Goal: Task Accomplishment & Management: Manage account settings

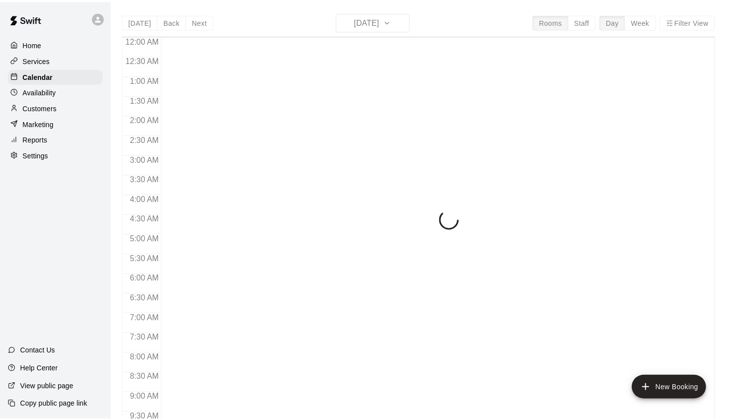
scroll to position [417, 0]
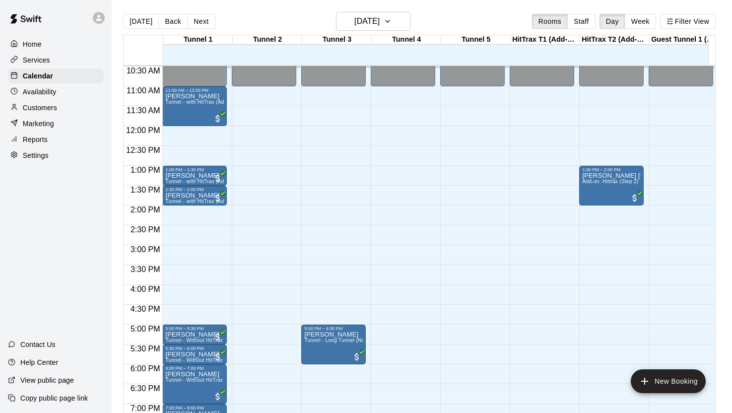
click at [329, 167] on div "12:00 AM – 11:00 AM Closed 5:00 PM – 6:00 PM [PERSON_NAME][GEOGRAPHIC_DATA] - […" at bounding box center [333, 126] width 65 height 953
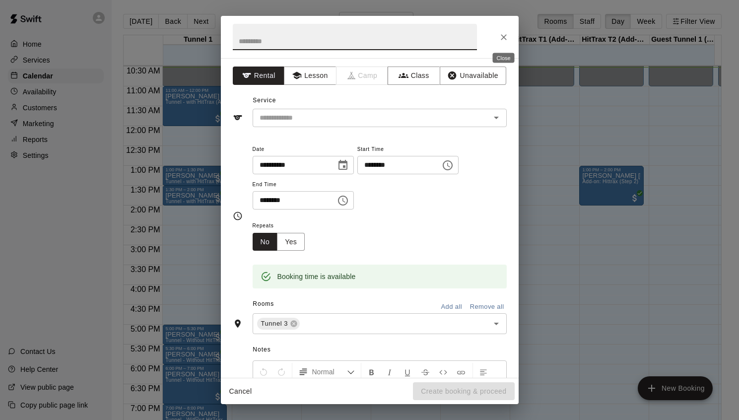
click at [503, 37] on icon "Close" at bounding box center [504, 37] width 6 height 6
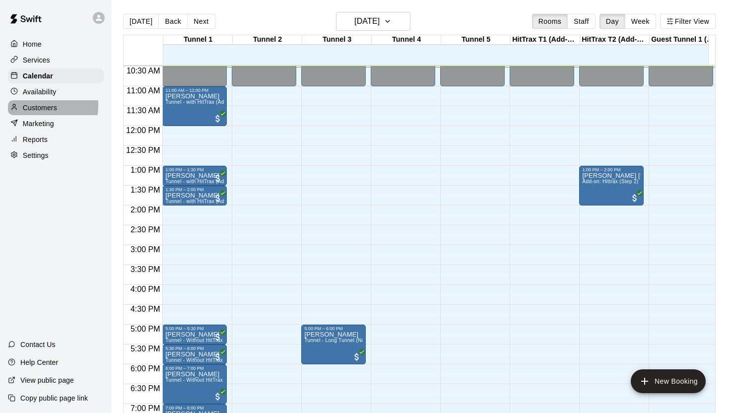
click at [28, 105] on p "Customers" at bounding box center [40, 108] width 34 height 10
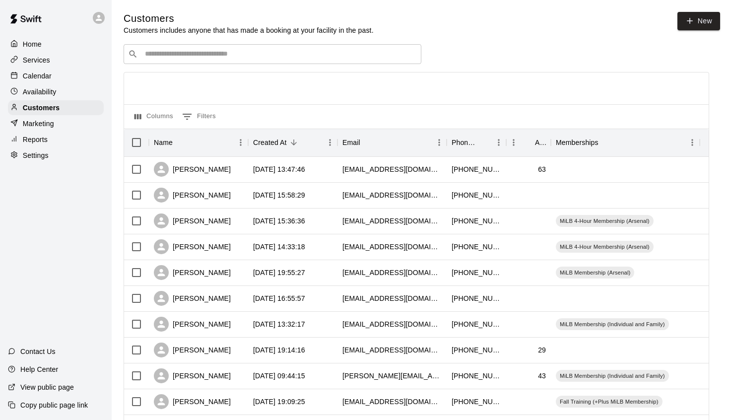
click at [183, 48] on div "​ ​" at bounding box center [273, 54] width 298 height 20
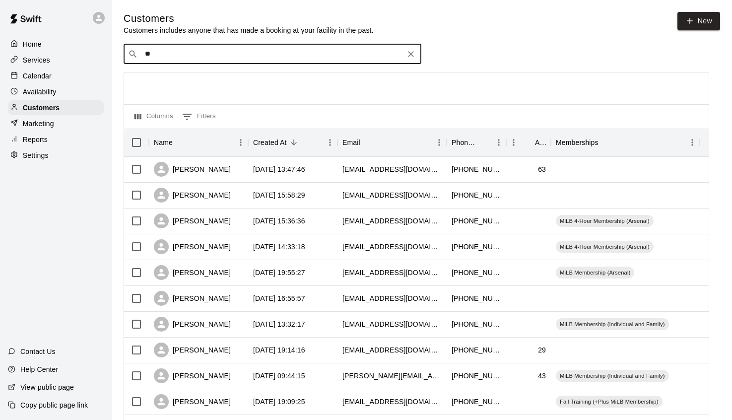
type input "*"
type input "****"
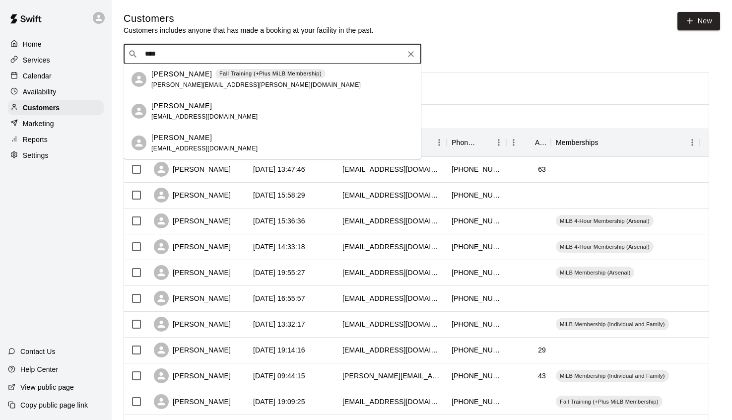
click at [179, 104] on p "[PERSON_NAME]" at bounding box center [181, 106] width 61 height 10
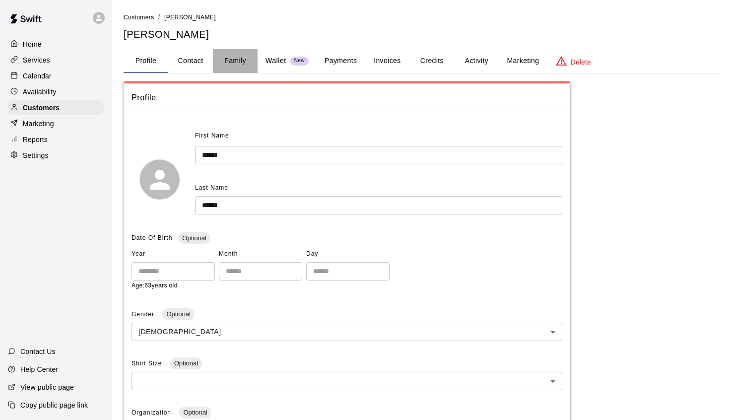
click at [239, 61] on button "Family" at bounding box center [235, 61] width 45 height 24
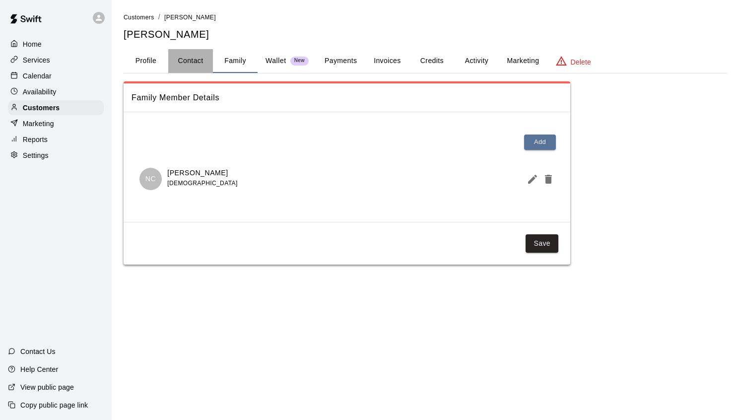
click at [204, 60] on button "Contact" at bounding box center [190, 61] width 45 height 24
select select "**"
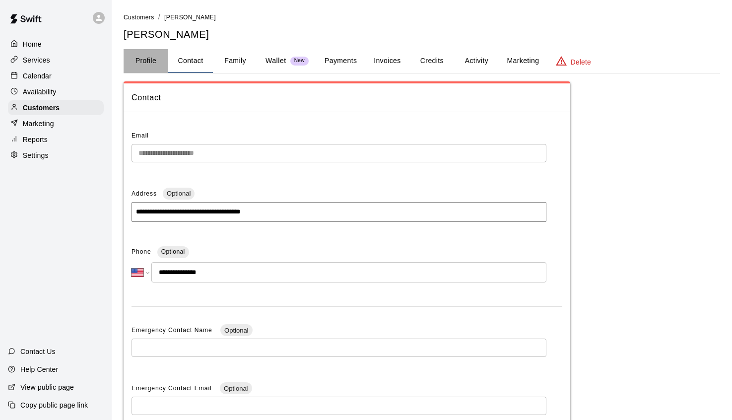
click at [147, 58] on button "Profile" at bounding box center [146, 61] width 45 height 24
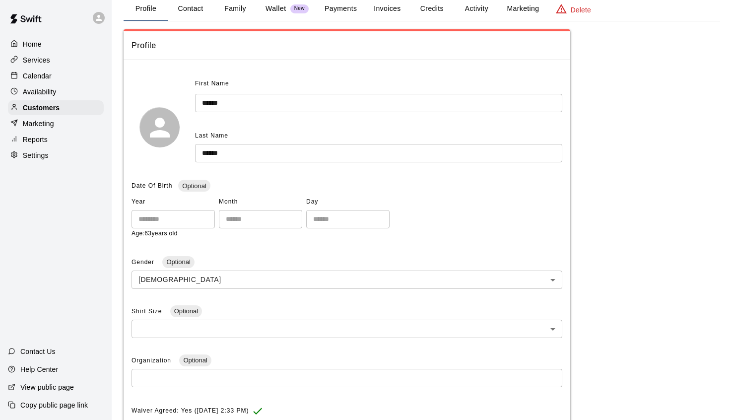
scroll to position [40, 0]
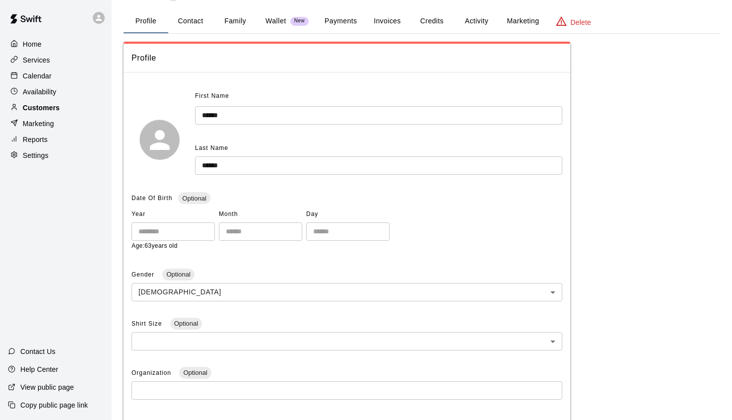
click at [47, 104] on p "Customers" at bounding box center [41, 108] width 37 height 10
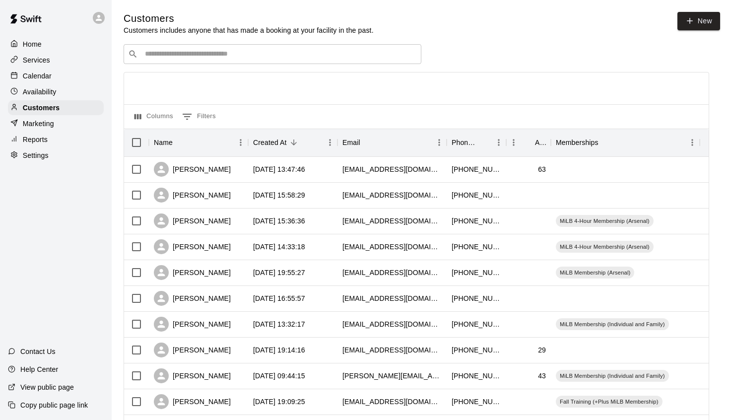
click at [47, 77] on p "Calendar" at bounding box center [37, 76] width 29 height 10
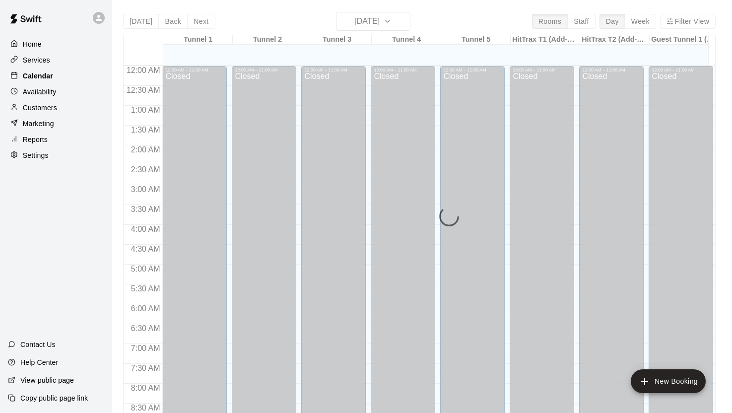
scroll to position [419, 0]
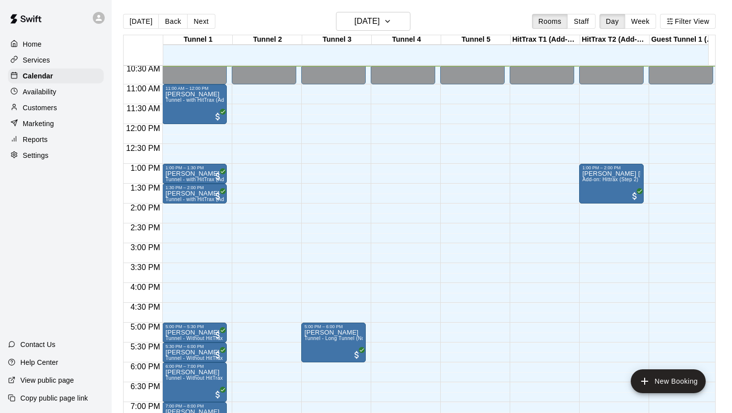
click at [38, 109] on p "Customers" at bounding box center [40, 108] width 34 height 10
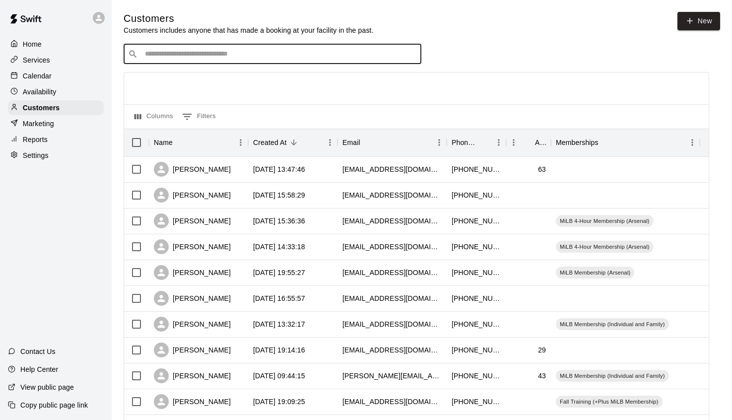
click at [181, 58] on input "Search customers by name or email" at bounding box center [279, 54] width 275 height 10
type input "*****"
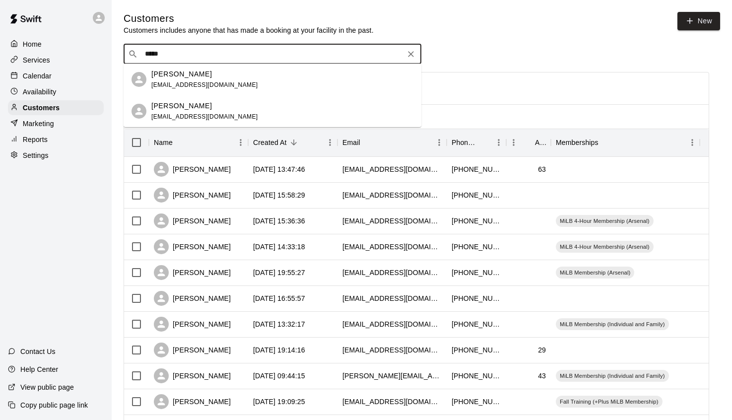
click at [176, 114] on span "[EMAIL_ADDRESS][DOMAIN_NAME]" at bounding box center [204, 116] width 107 height 7
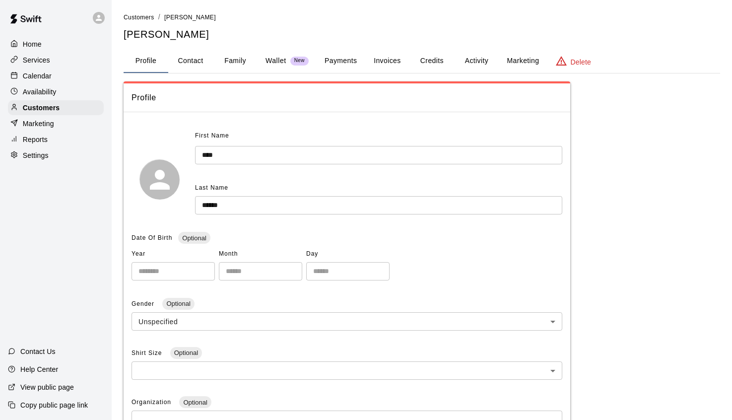
click at [232, 61] on button "Family" at bounding box center [235, 61] width 45 height 24
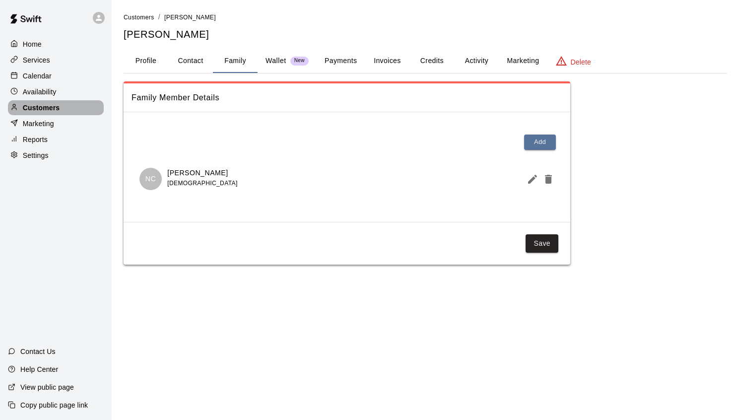
click at [57, 108] on p "Customers" at bounding box center [41, 108] width 37 height 10
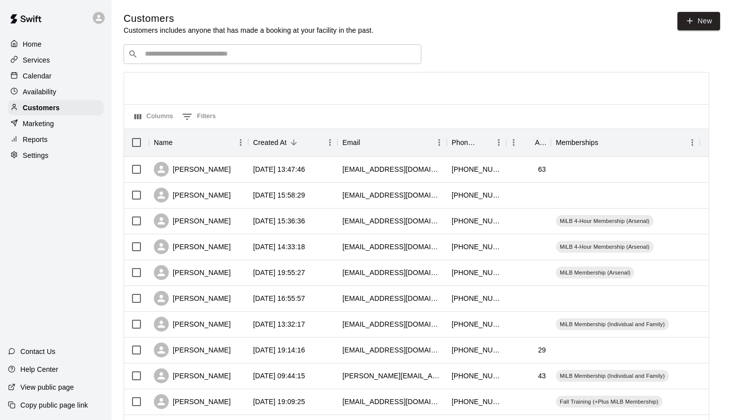
click at [172, 55] on input "Search customers by name or email" at bounding box center [279, 54] width 275 height 10
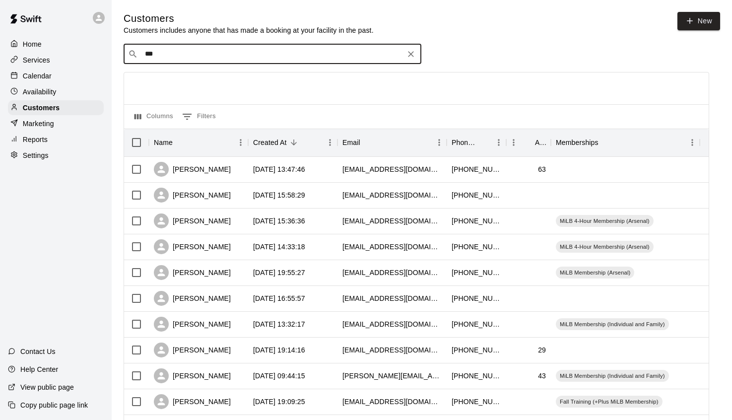
type input "****"
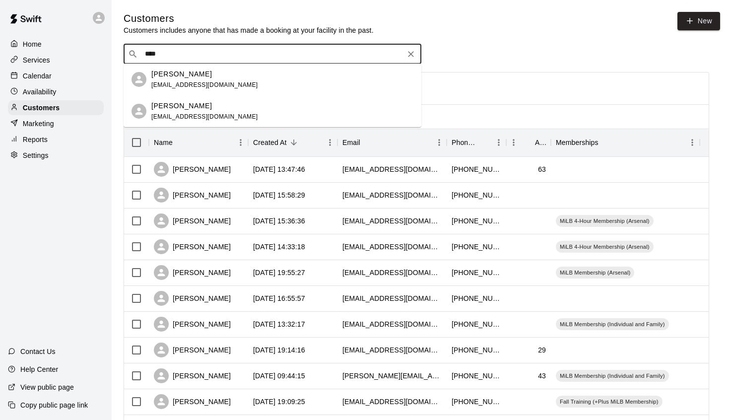
click at [168, 85] on span "[EMAIL_ADDRESS][DOMAIN_NAME]" at bounding box center [204, 84] width 107 height 7
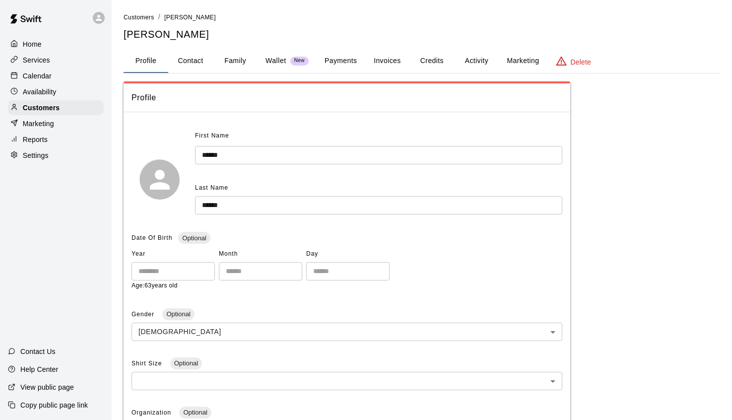
click at [213, 104] on div "Profile" at bounding box center [347, 97] width 447 height 29
click at [150, 59] on button "Profile" at bounding box center [146, 61] width 45 height 24
click at [40, 70] on div "Calendar" at bounding box center [56, 76] width 96 height 15
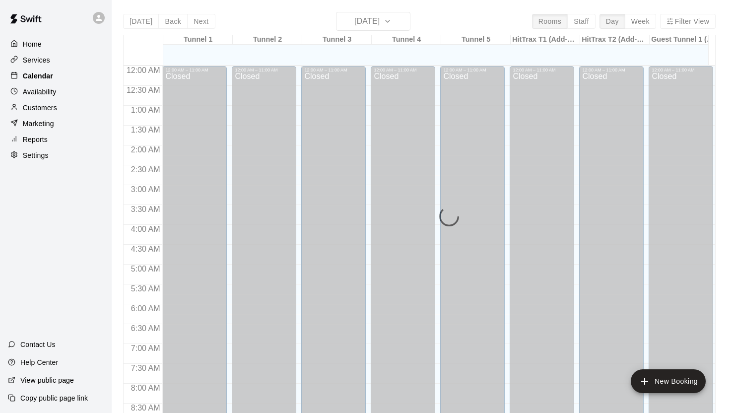
scroll to position [419, 0]
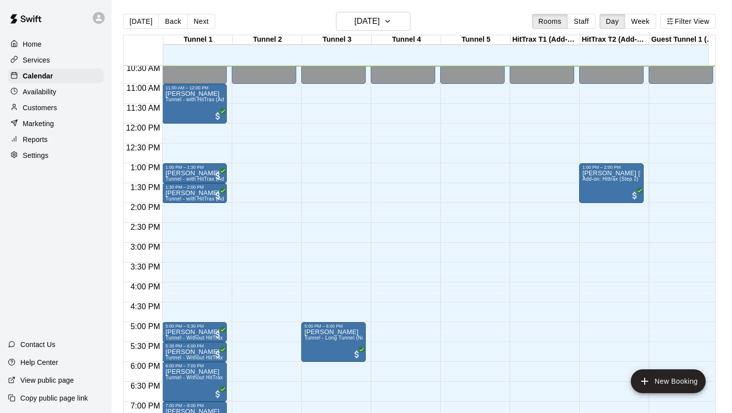
click at [353, 159] on div "12:00 AM – 11:00 AM Closed 5:00 PM – 6:00 PM [PERSON_NAME][GEOGRAPHIC_DATA] - […" at bounding box center [333, 123] width 65 height 953
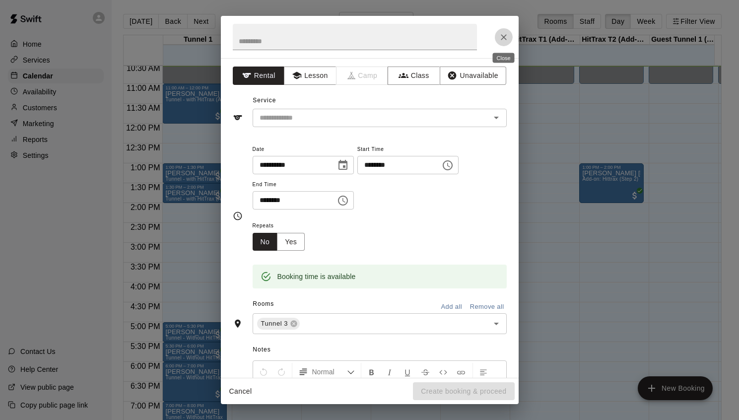
click at [503, 38] on icon "Close" at bounding box center [504, 37] width 6 height 6
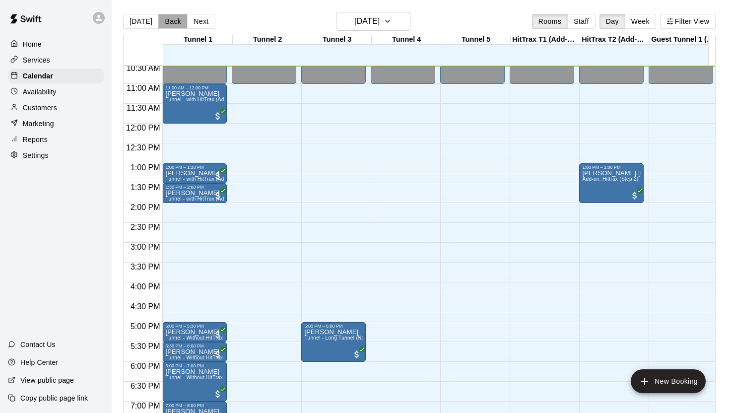
click at [169, 23] on button "Back" at bounding box center [172, 21] width 29 height 15
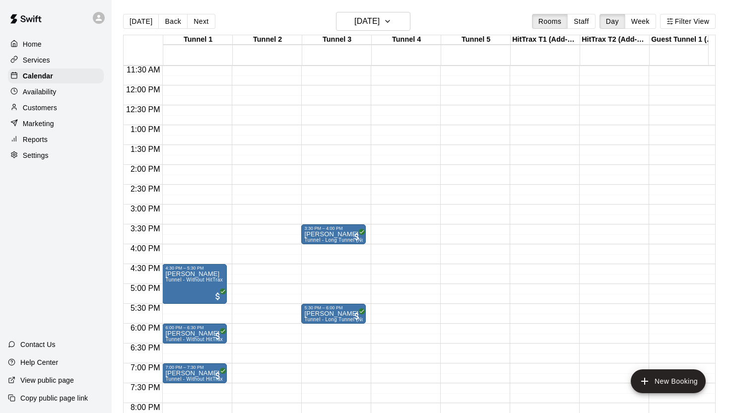
scroll to position [354, 0]
